Goal: Find specific page/section: Find specific page/section

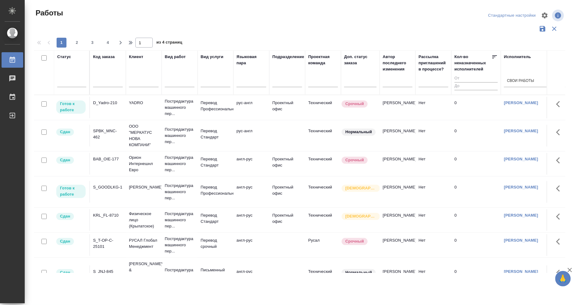
click at [107, 102] on div "D_Yadro-210" at bounding box center [108, 103] width 30 height 6
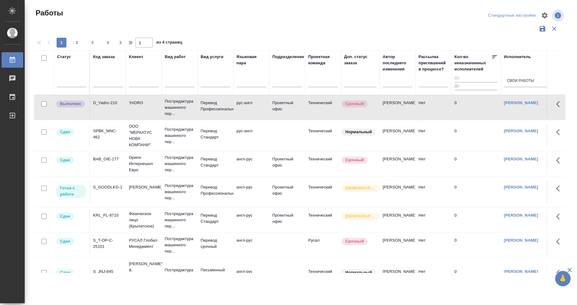
click at [110, 187] on div "S_GOODLKG-1" at bounding box center [108, 187] width 30 height 6
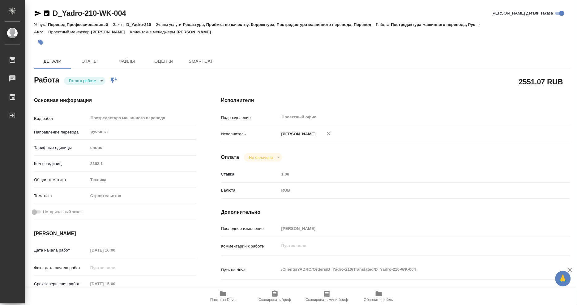
type textarea "x"
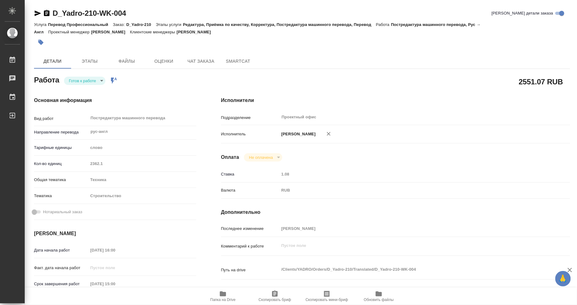
type textarea "x"
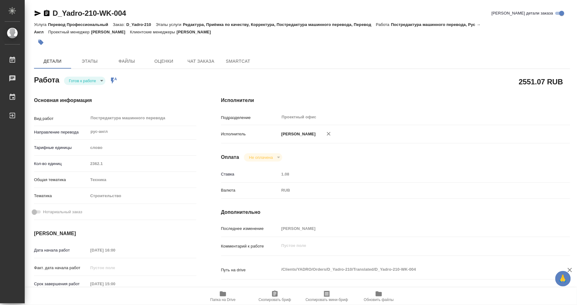
click at [101, 81] on body "🙏 .cls-1 fill:#fff; AWATERA Mangul Anna Работы Чаты График Выйти D_Yadro-210-WK…" at bounding box center [288, 152] width 577 height 305
type textarea "x"
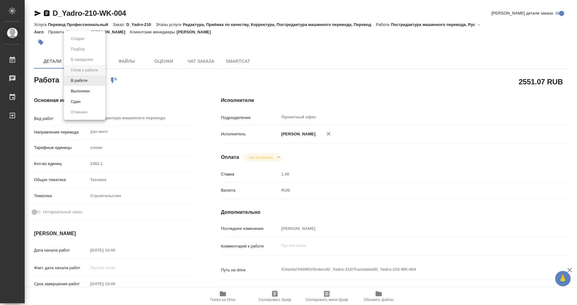
type textarea "x"
click at [85, 91] on button "Выполнен" at bounding box center [80, 91] width 23 height 7
type textarea "x"
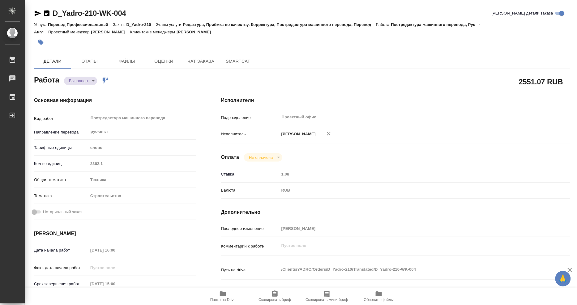
type textarea "x"
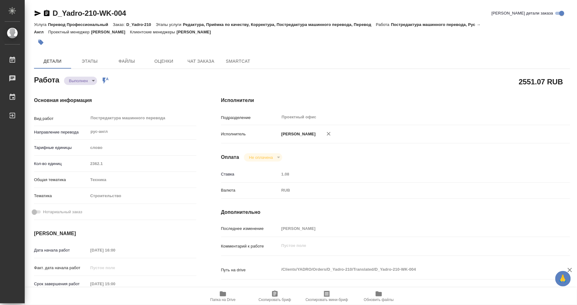
type textarea "x"
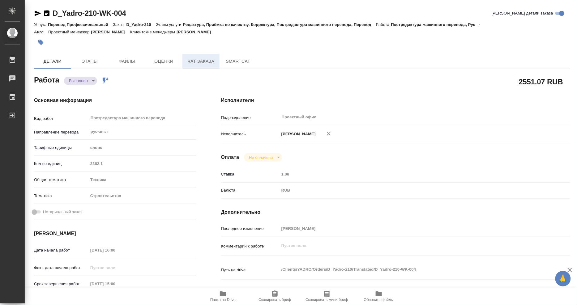
type textarea "x"
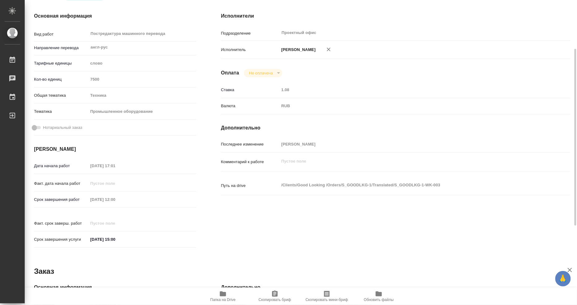
scroll to position [16, 0]
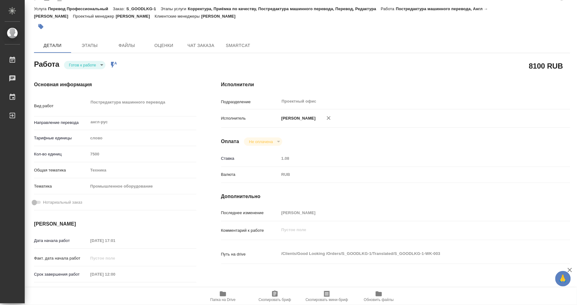
click at [223, 296] on icon "button" at bounding box center [223, 293] width 6 height 5
